Goal: Information Seeking & Learning: Learn about a topic

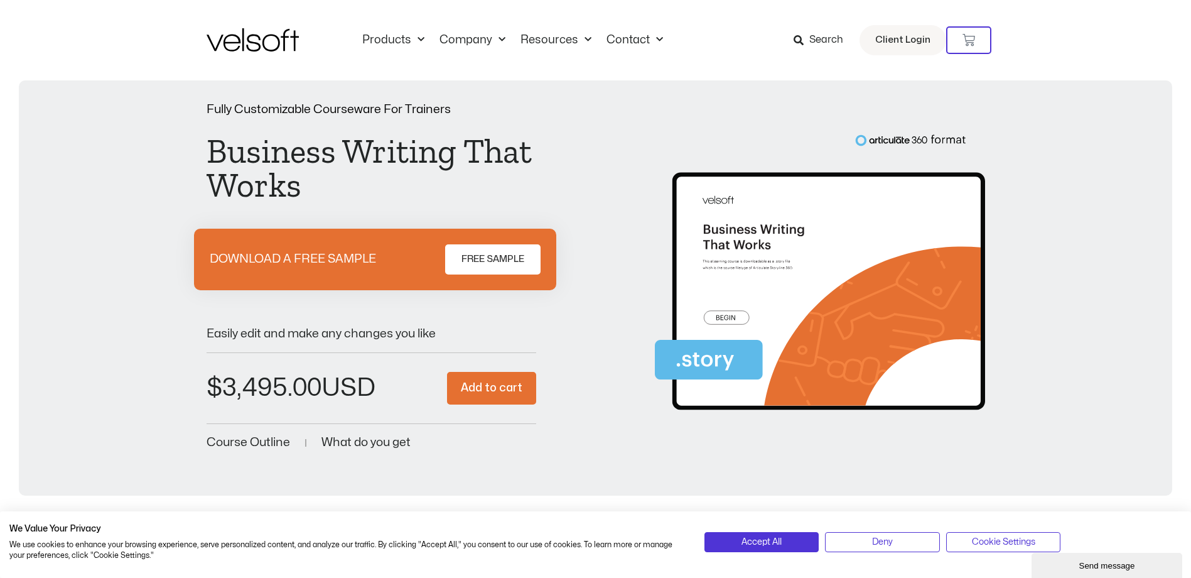
click at [343, 443] on span "What do you get" at bounding box center [365, 442] width 89 height 12
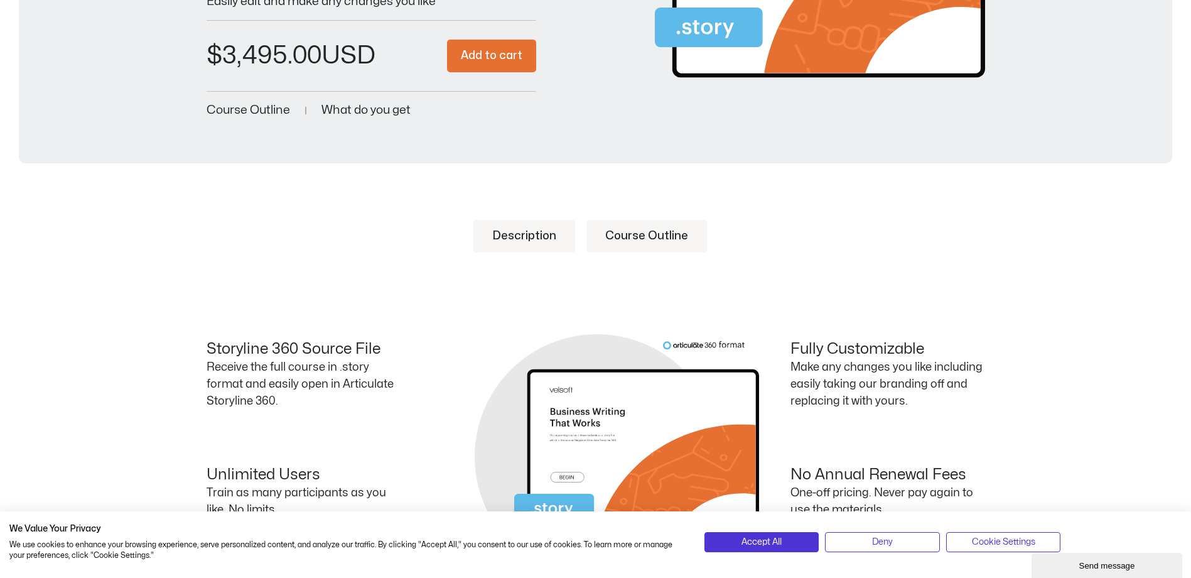
scroll to position [395, 0]
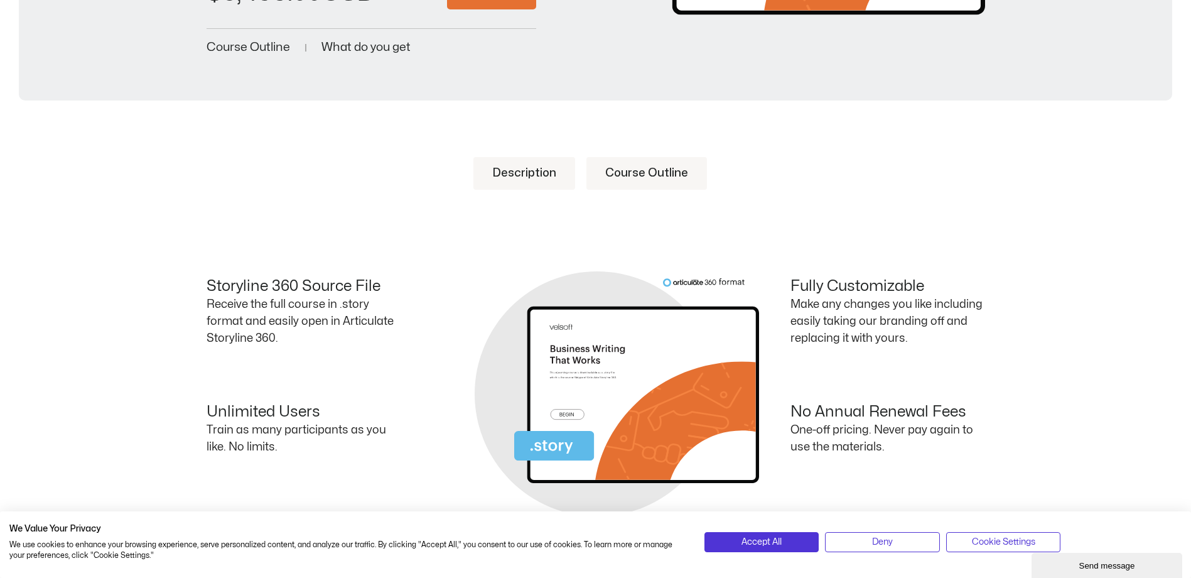
click at [651, 168] on link "Course Outline" at bounding box center [646, 173] width 121 height 33
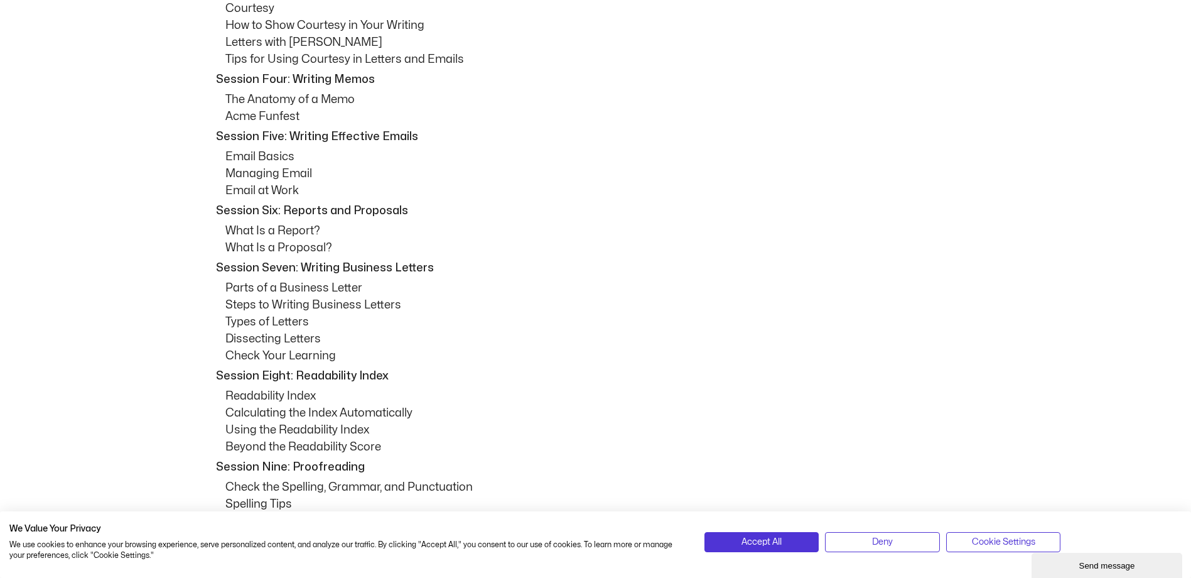
scroll to position [520, 0]
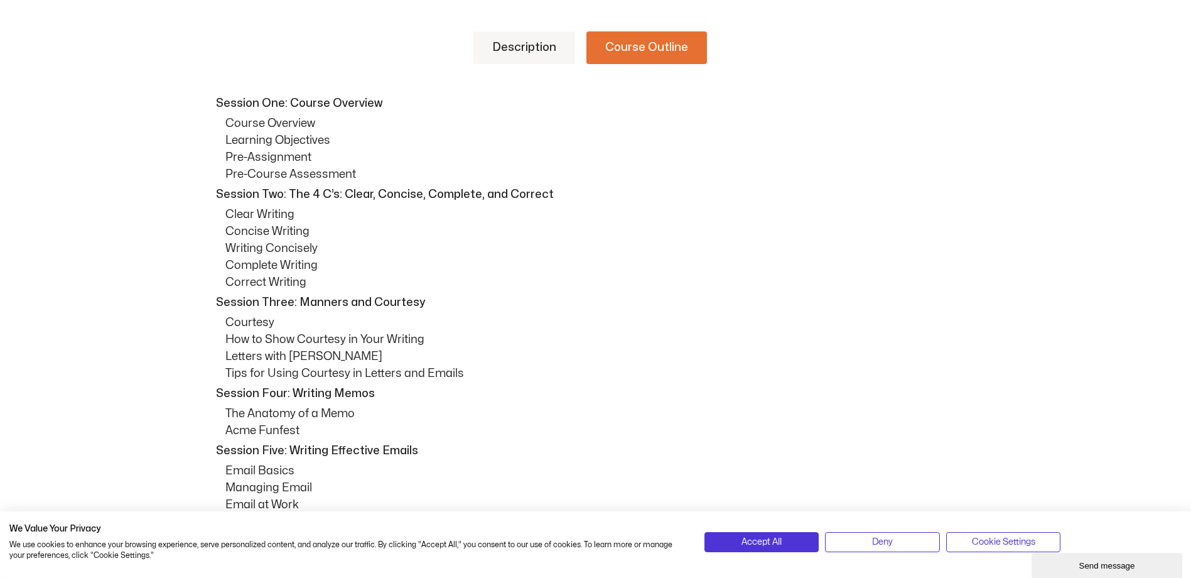
click at [225, 106] on p "Session One: Course Overview" at bounding box center [599, 103] width 766 height 17
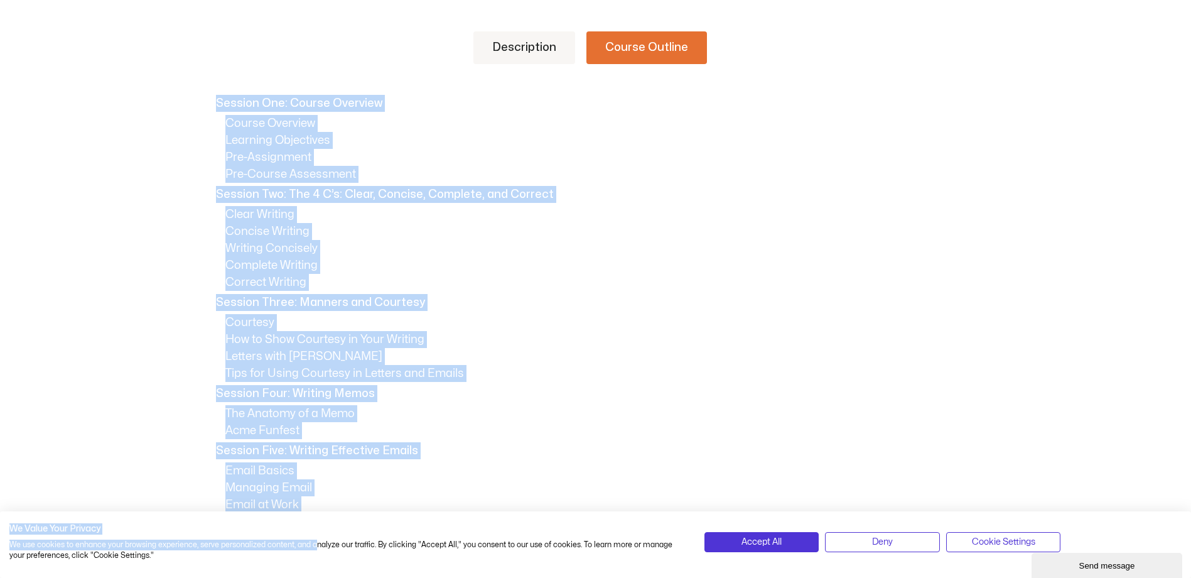
drag, startPoint x: 217, startPoint y: 100, endPoint x: 317, endPoint y: 546, distance: 456.3
click at [510, 299] on p "Session Three: Manners and Courtesy" at bounding box center [599, 302] width 766 height 17
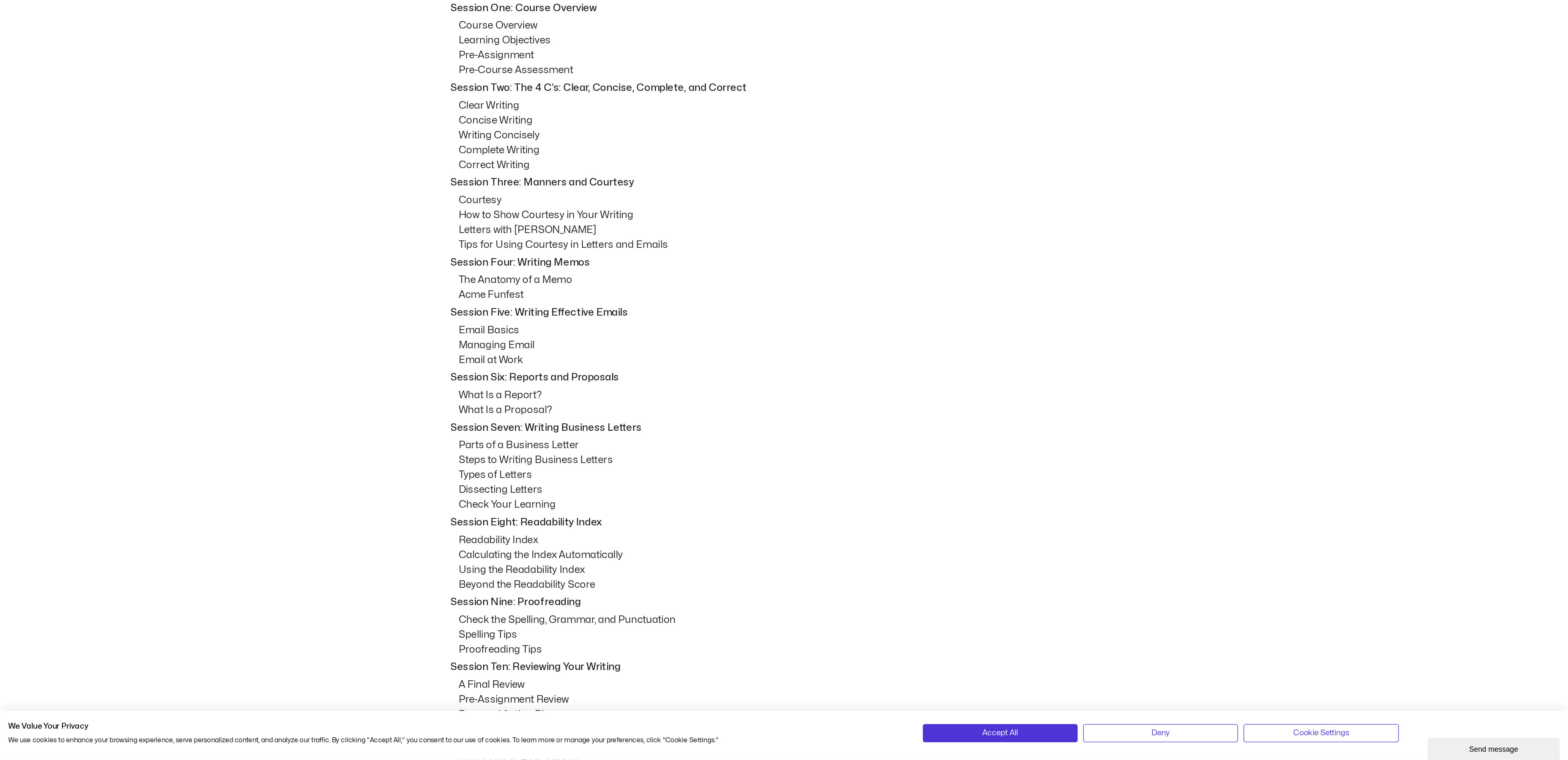
scroll to position [405, 0]
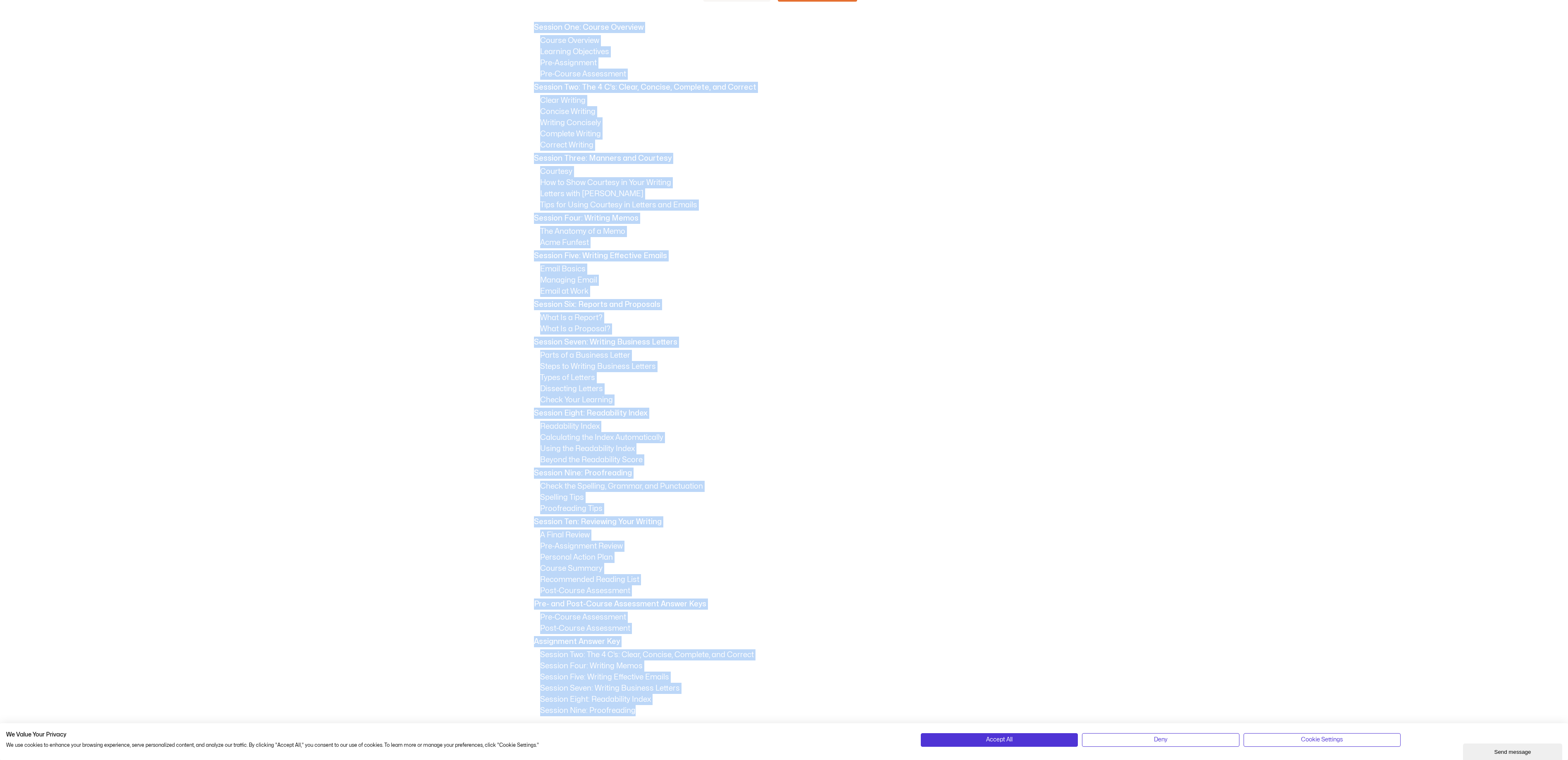
drag, startPoint x: 534, startPoint y: 16, endPoint x: 644, endPoint y: 699, distance: 691.8
click at [644, 380] on div "Session One: Course Overview Course Overview Learning Objectives Pre-Assignment…" at bounding box center [784, 368] width 513 height 694
copy div "Session One: Course Overview Course Overview Learning Objectives Pre-Assignment…"
